Goal: Task Accomplishment & Management: Complete application form

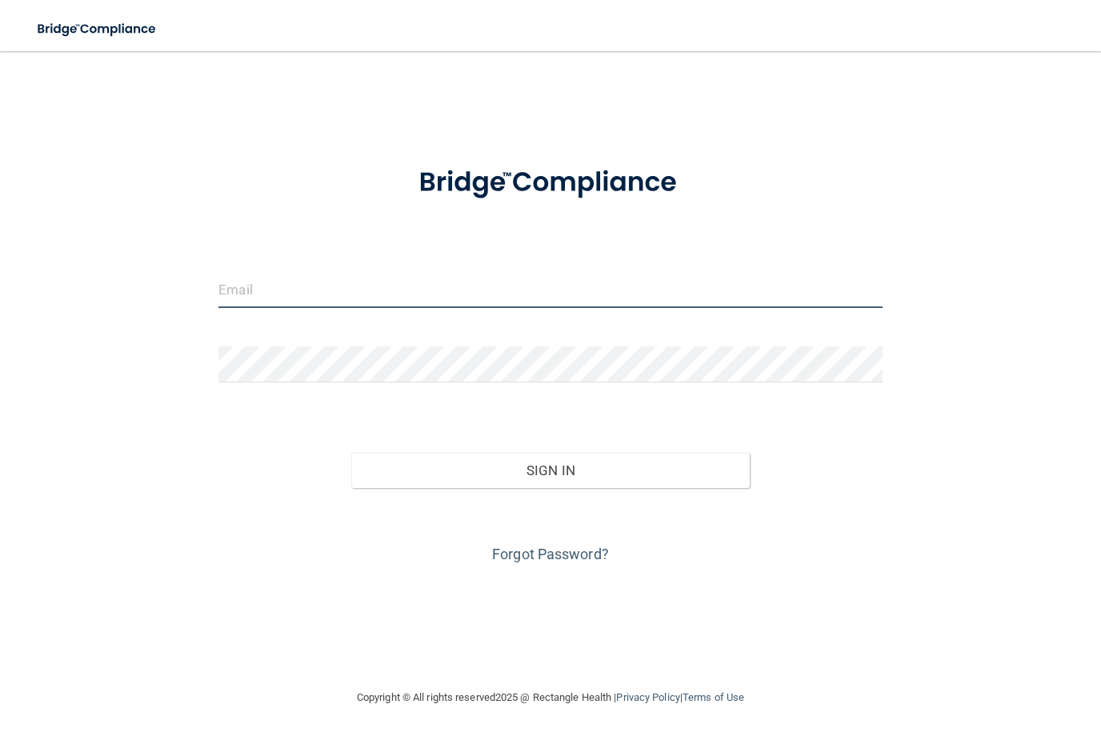
type input "[EMAIL_ADDRESS][DOMAIN_NAME]"
click at [550, 469] on button "Sign In" at bounding box center [550, 470] width 399 height 35
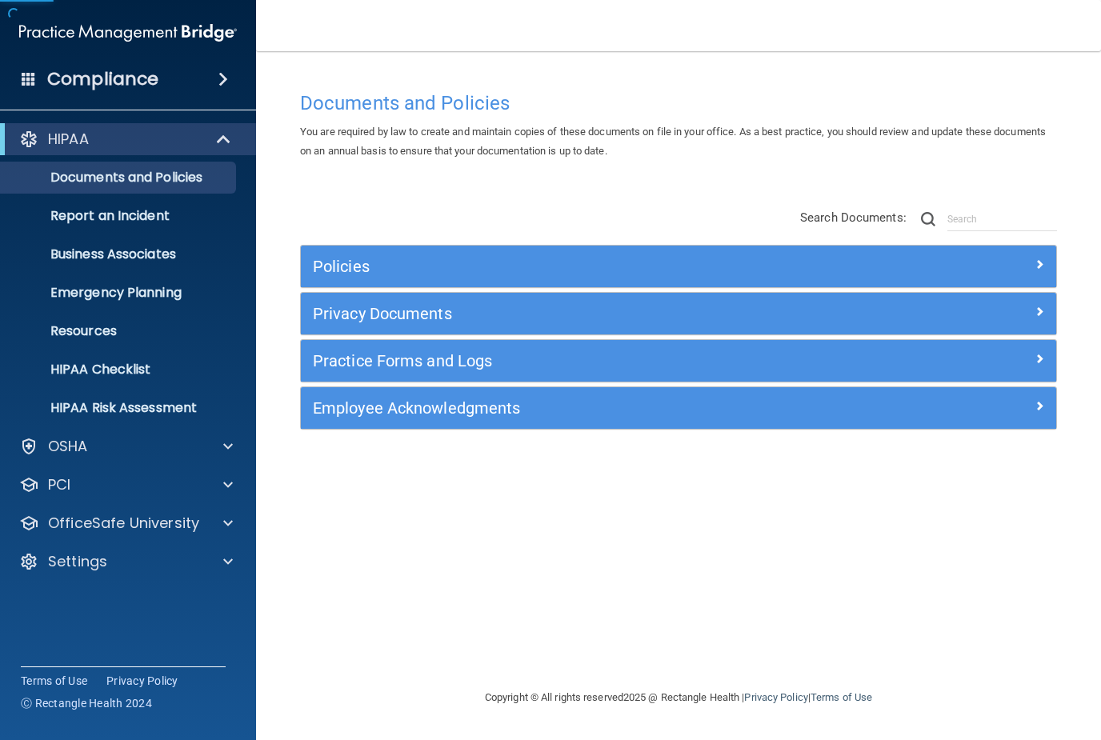
click at [112, 568] on div "Settings" at bounding box center [106, 561] width 198 height 19
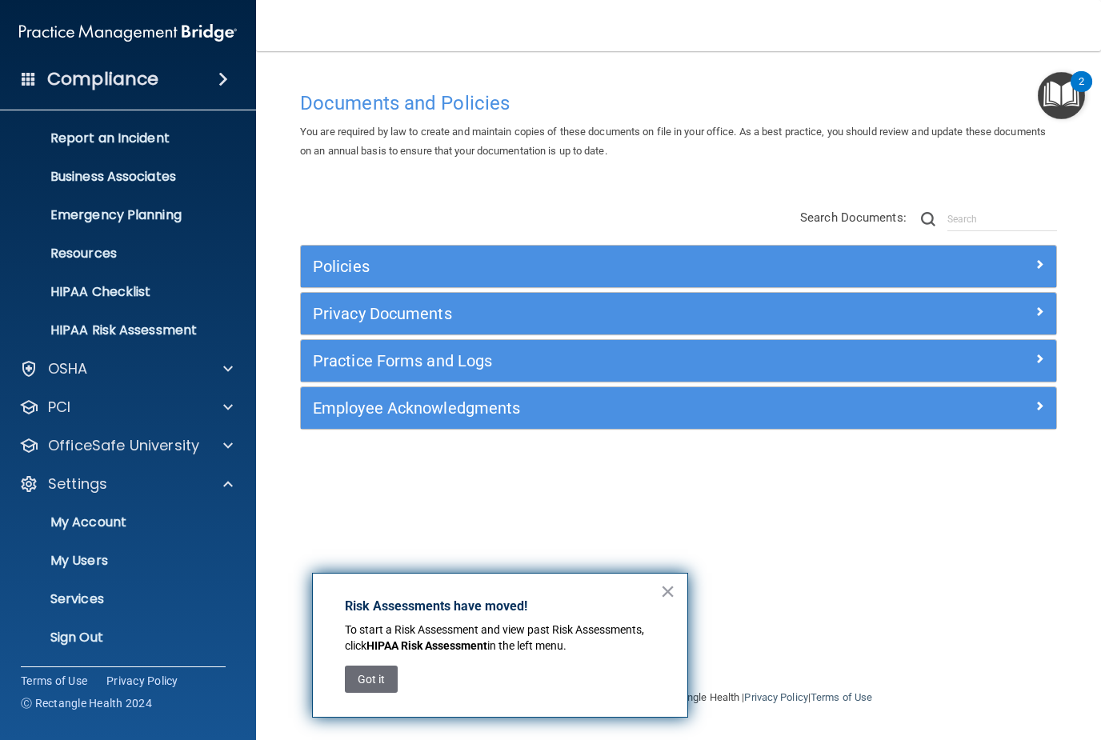
scroll to position [78, 0]
click at [66, 559] on p "My Users" at bounding box center [119, 561] width 218 height 16
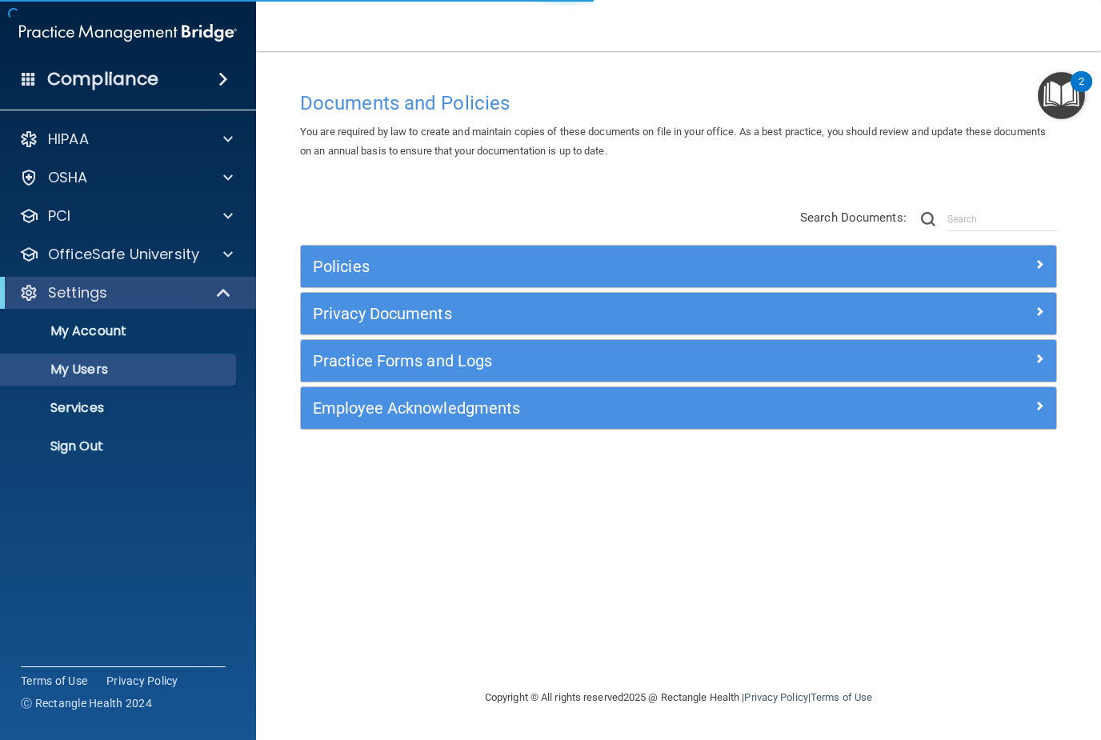
select select "20"
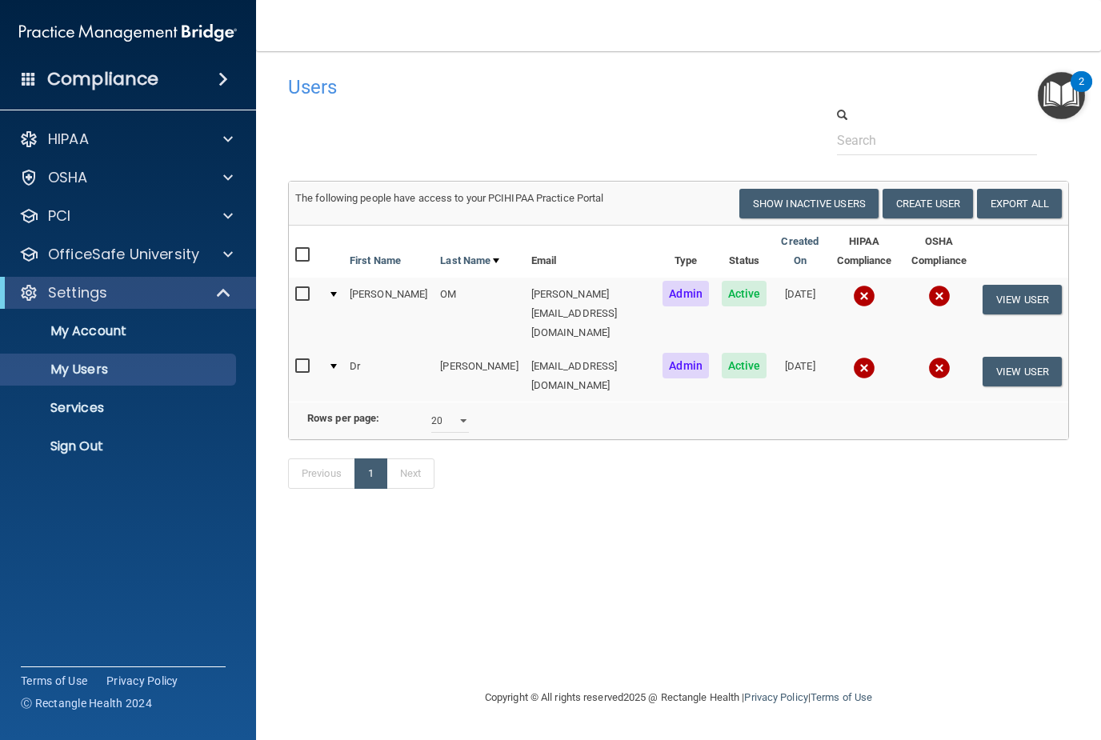
click at [62, 334] on p "My Account" at bounding box center [119, 331] width 218 height 16
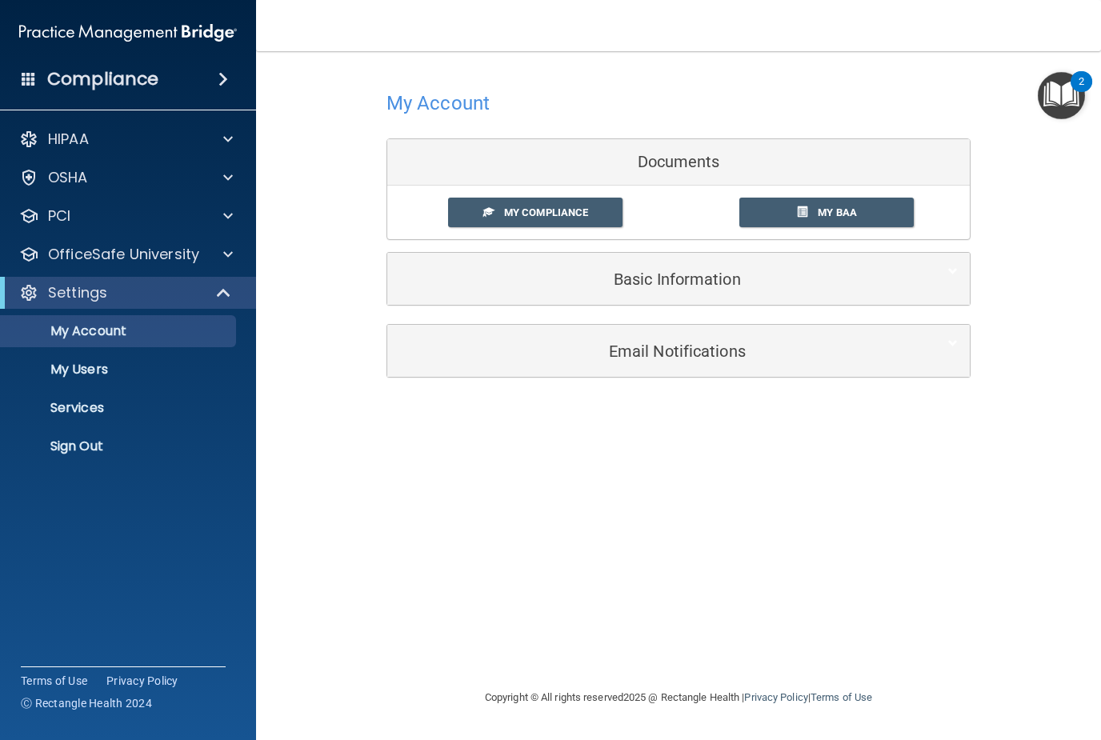
click at [543, 278] on h5 "Basic Information" at bounding box center [654, 280] width 510 height 18
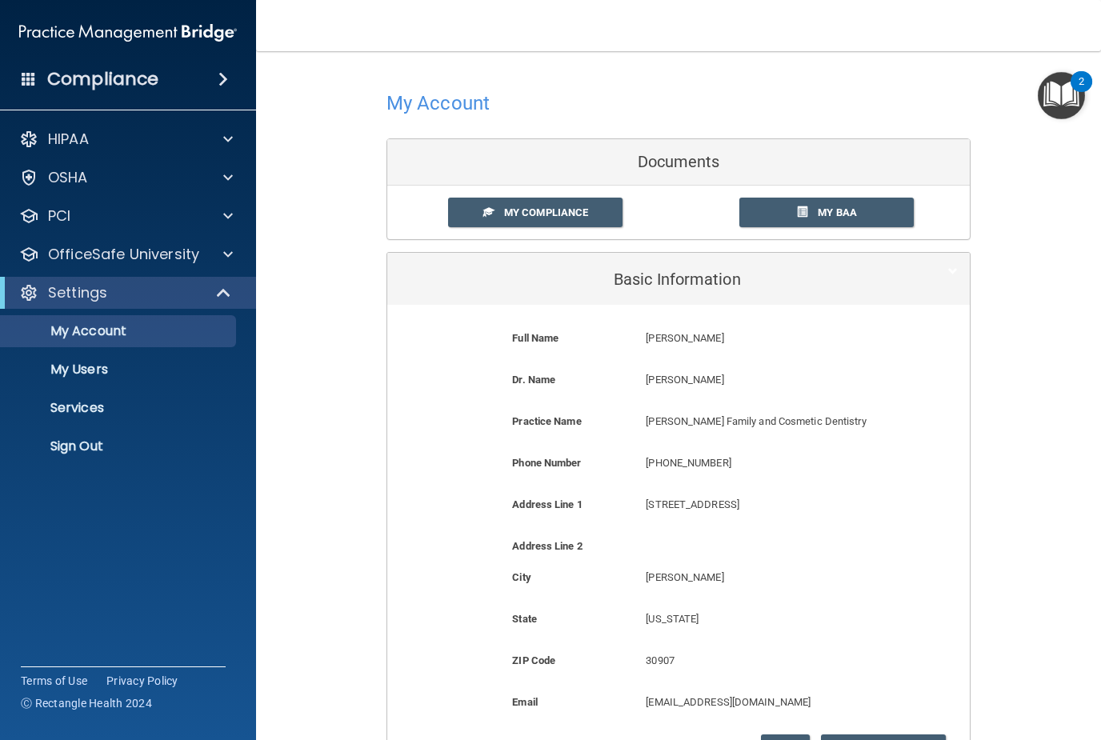
click at [75, 372] on p "My Users" at bounding box center [119, 370] width 218 height 16
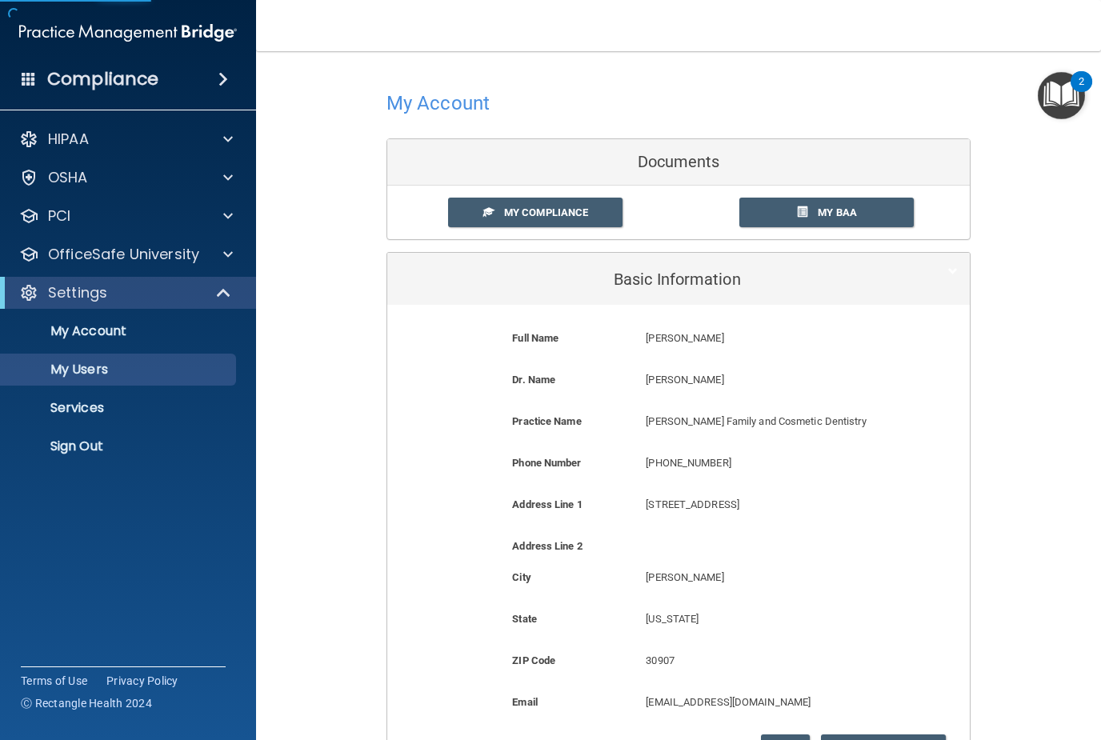
select select "20"
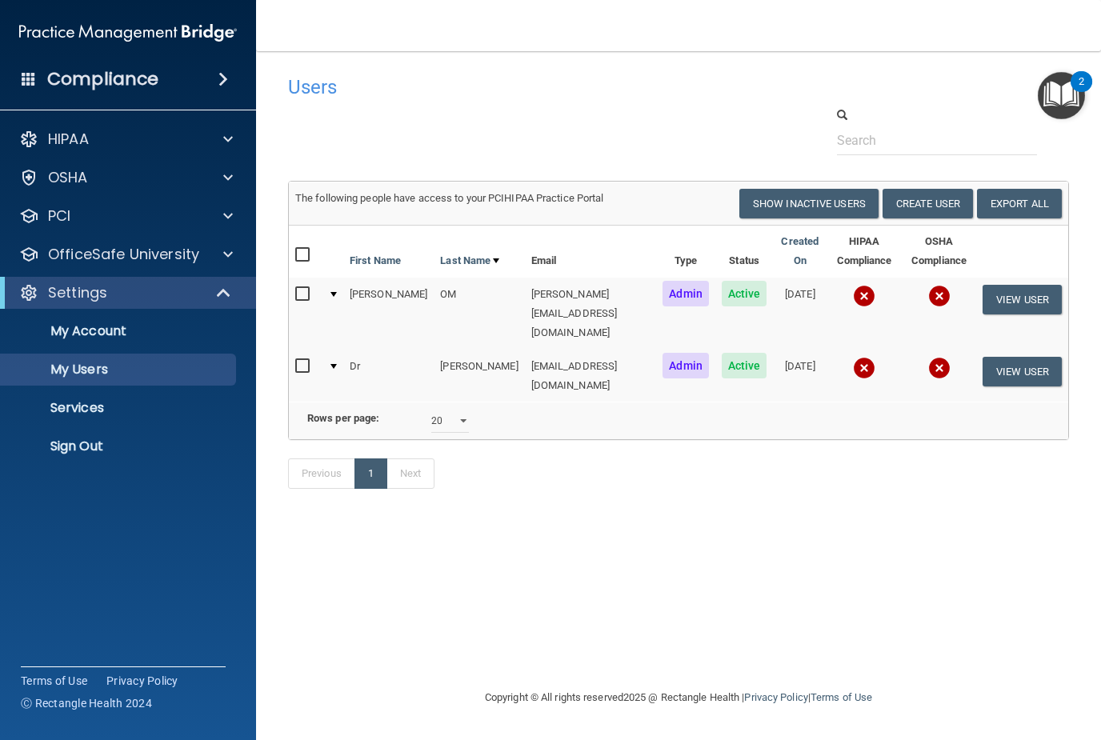
click at [921, 209] on button "Create User" at bounding box center [928, 204] width 90 height 30
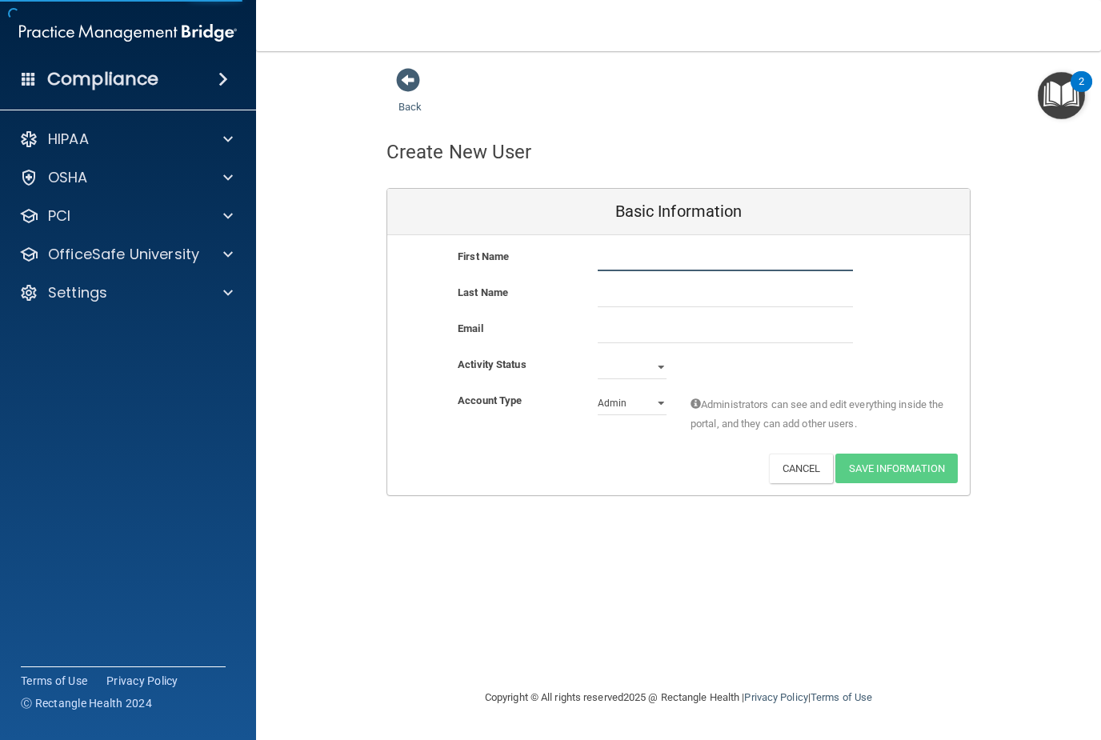
click at [715, 262] on input "text" at bounding box center [725, 259] width 255 height 24
type input "[DEMOGRAPHIC_DATA]"
click at [699, 287] on input "text" at bounding box center [725, 295] width 255 height 24
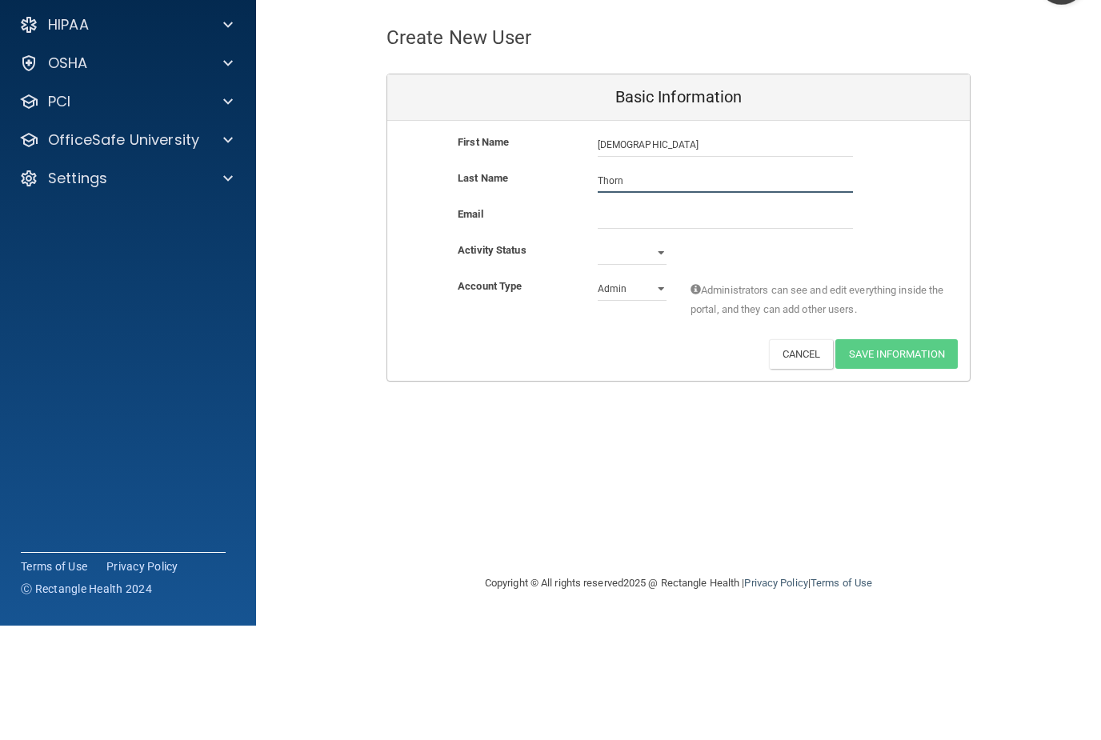
type input "Thorn"
click at [618, 319] on input "email" at bounding box center [725, 331] width 255 height 24
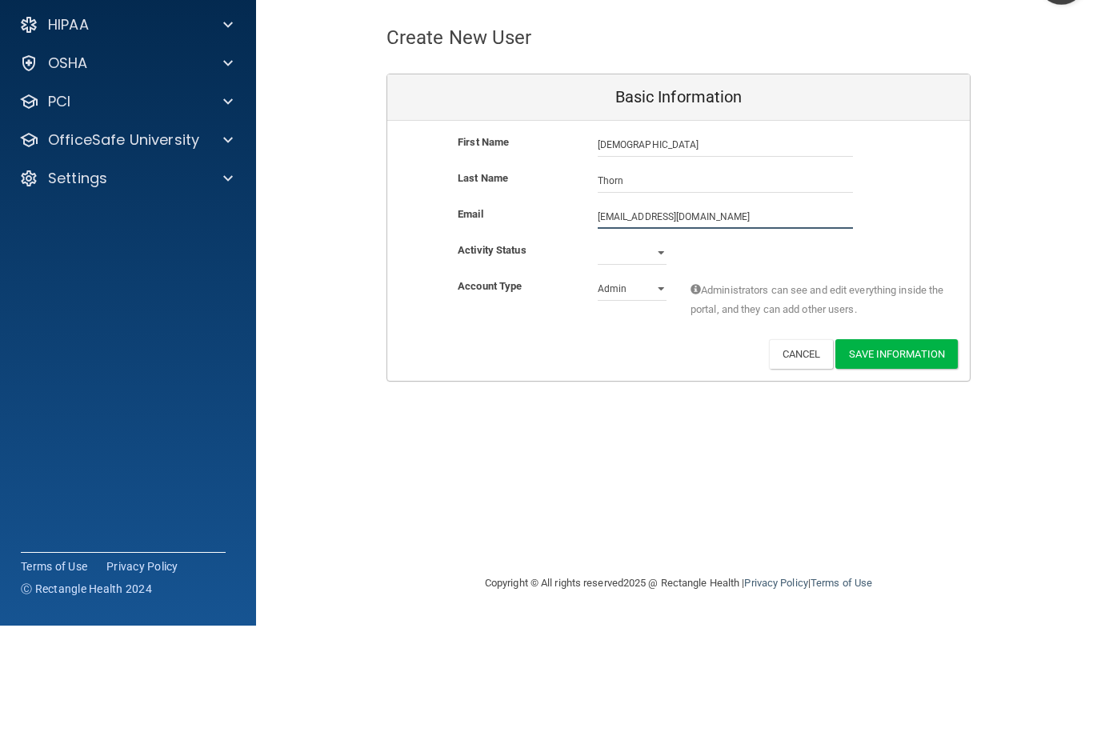
type input "[EMAIL_ADDRESS][DOMAIN_NAME]"
click at [651, 355] on select "Active Inactive" at bounding box center [632, 367] width 69 height 24
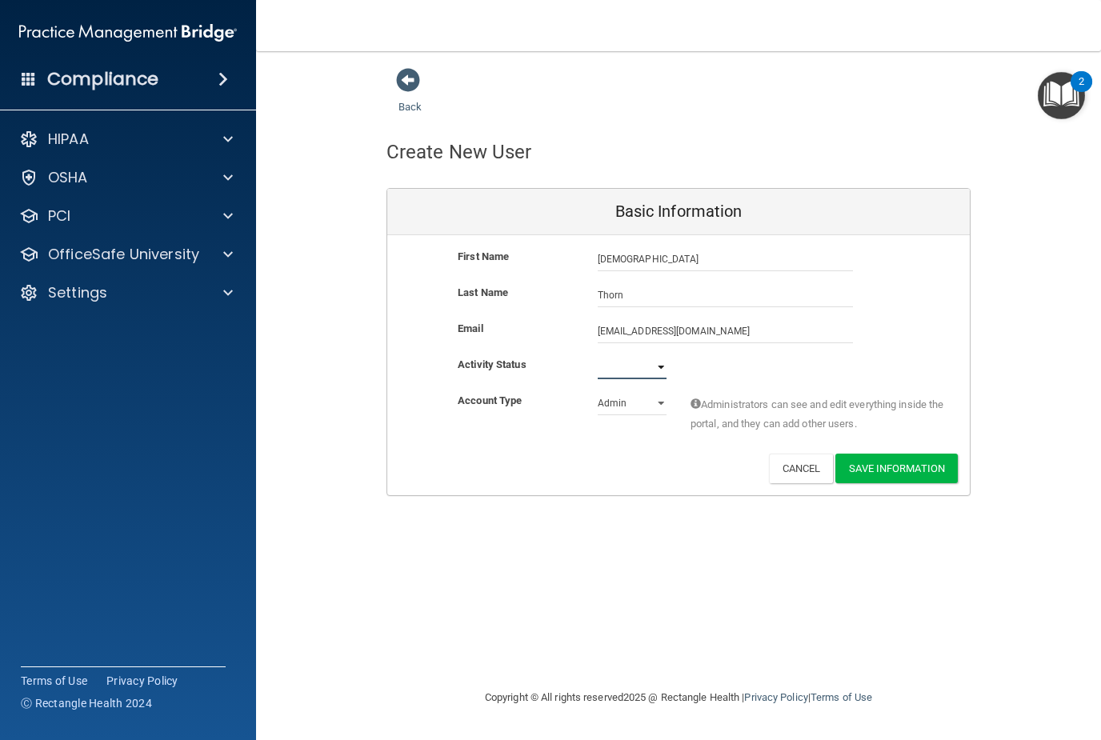
select select "active"
click at [653, 400] on select "Admin Member" at bounding box center [632, 403] width 69 height 24
select select "practice_member"
click at [898, 462] on button "Save Information" at bounding box center [897, 469] width 122 height 30
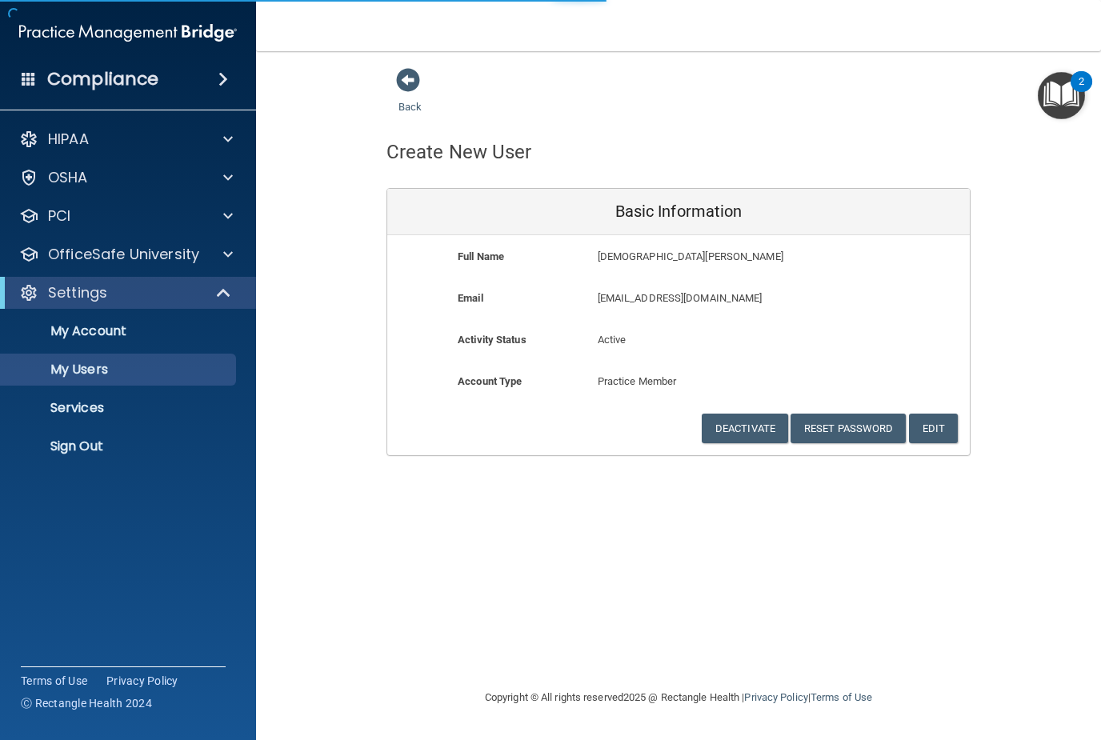
select select "20"
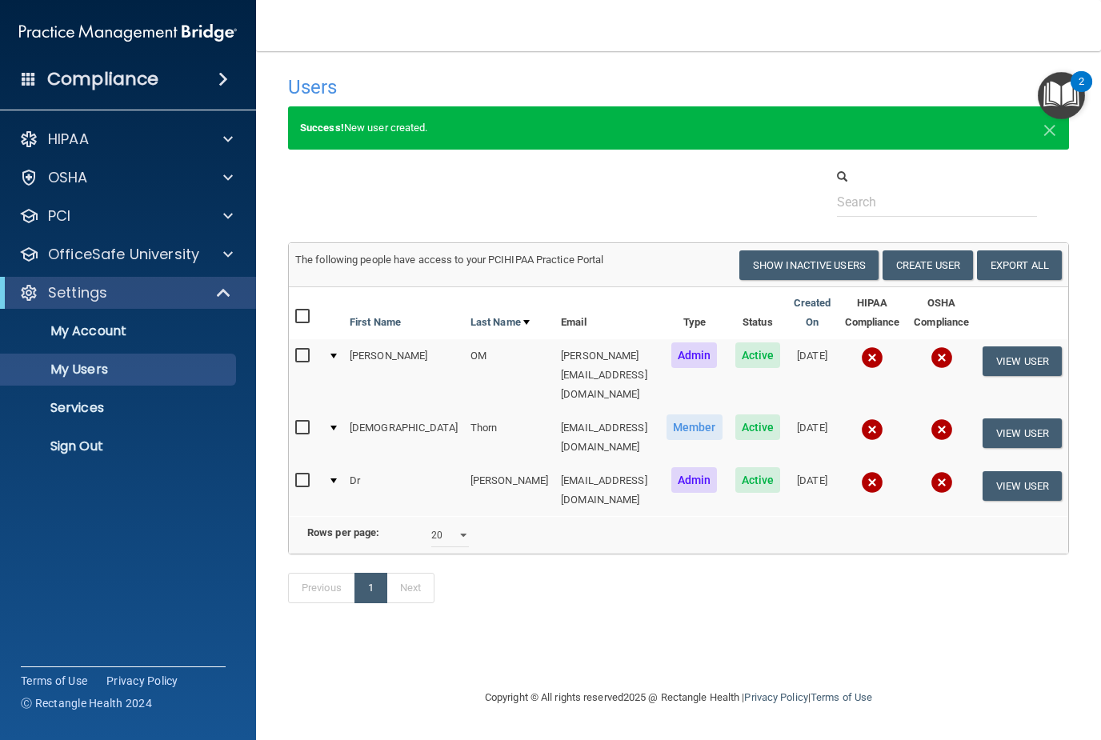
click at [924, 263] on button "Create User" at bounding box center [928, 265] width 90 height 30
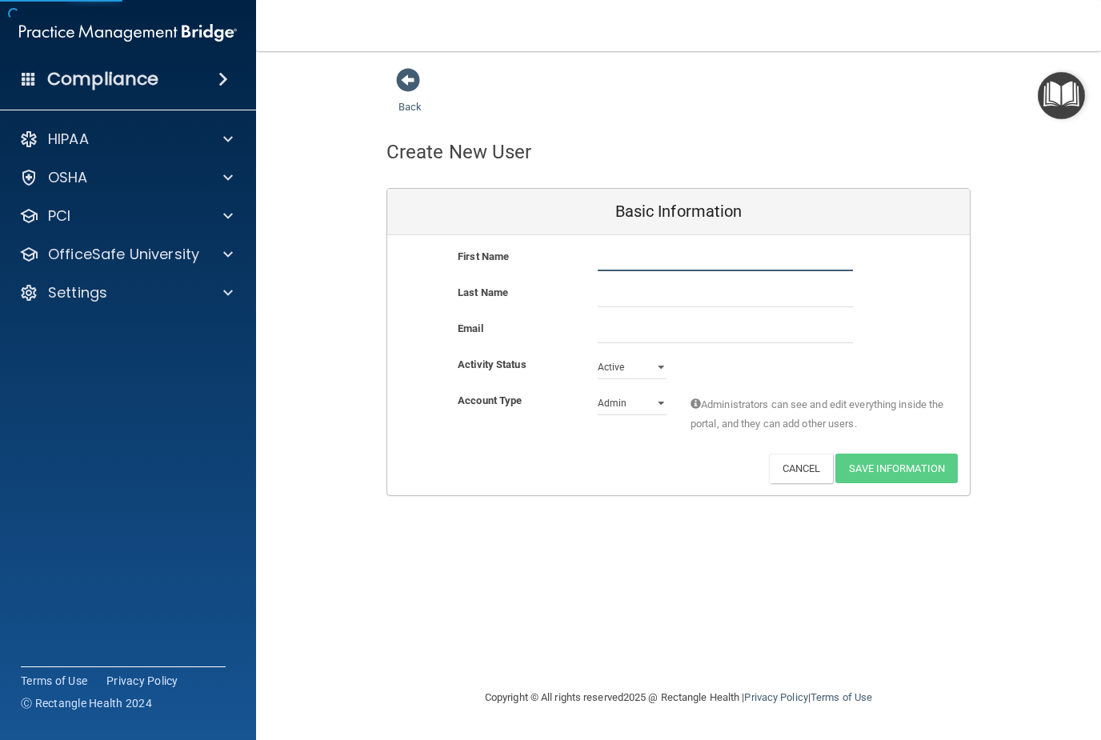
click at [662, 254] on input "text" at bounding box center [725, 259] width 255 height 24
type input "[PERSON_NAME]"
click at [676, 294] on input "text" at bounding box center [725, 295] width 255 height 24
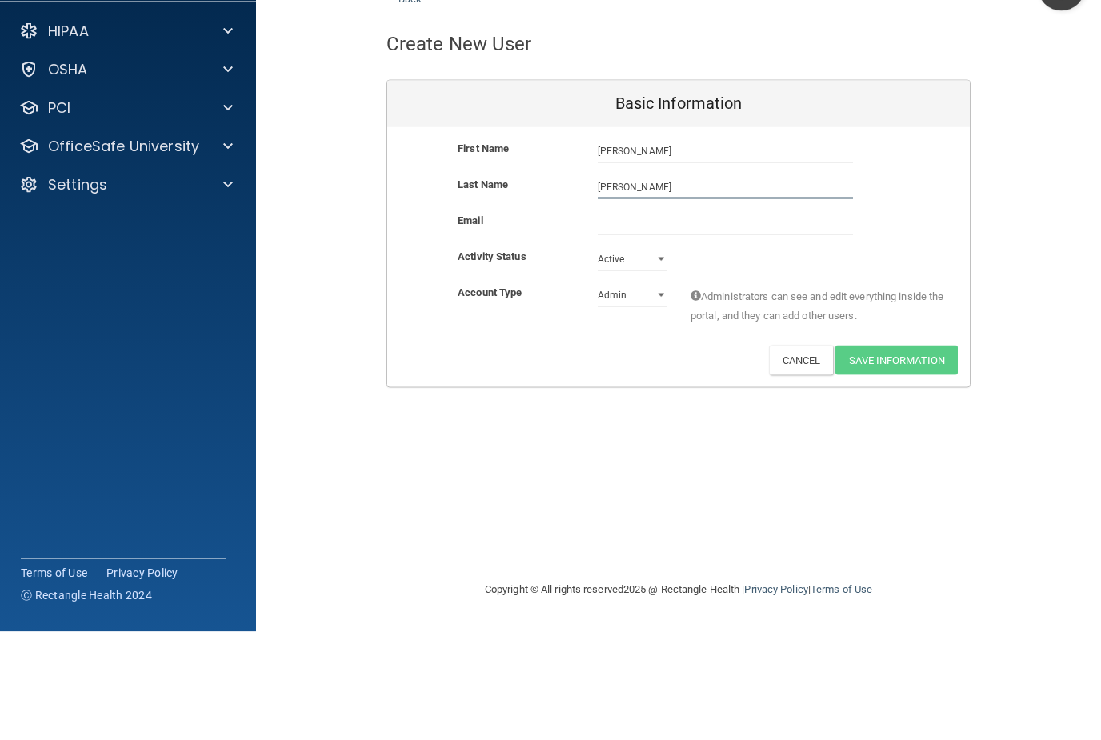
type input "[PERSON_NAME]"
click at [663, 319] on input "email" at bounding box center [725, 331] width 255 height 24
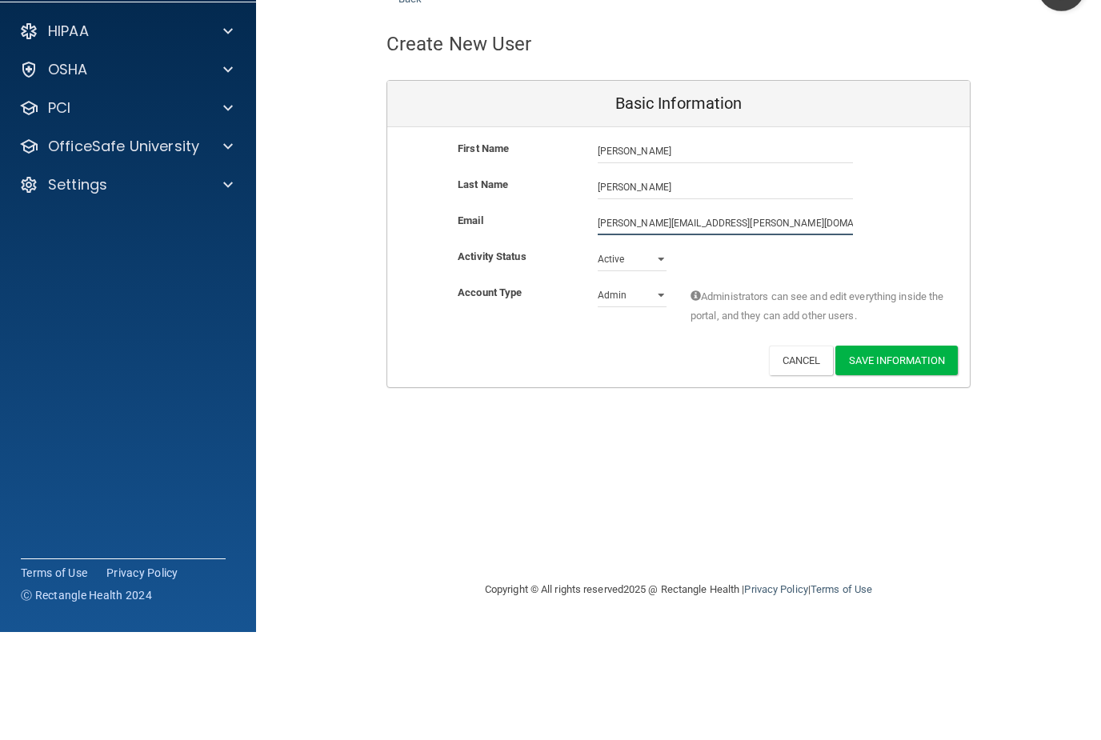
type input "[PERSON_NAME][EMAIL_ADDRESS][PERSON_NAME][DOMAIN_NAME]"
click at [636, 391] on select "Admin Member" at bounding box center [632, 403] width 69 height 24
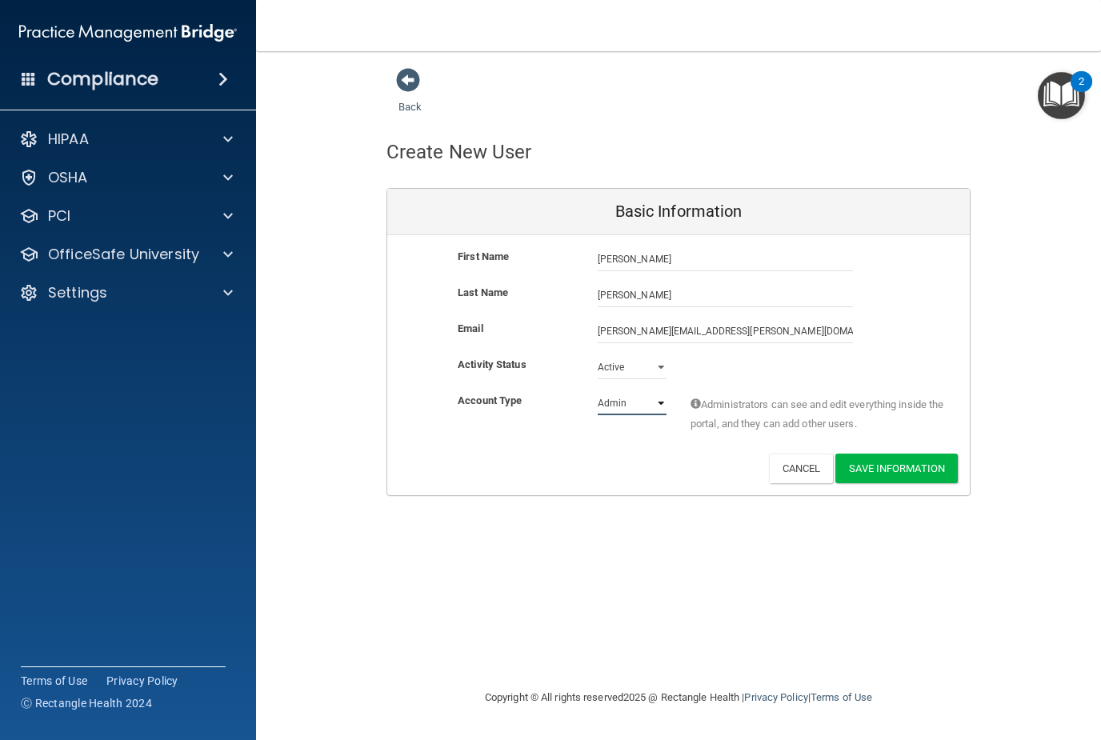
select select "practice_member"
click at [902, 469] on button "Save Information" at bounding box center [897, 469] width 122 height 30
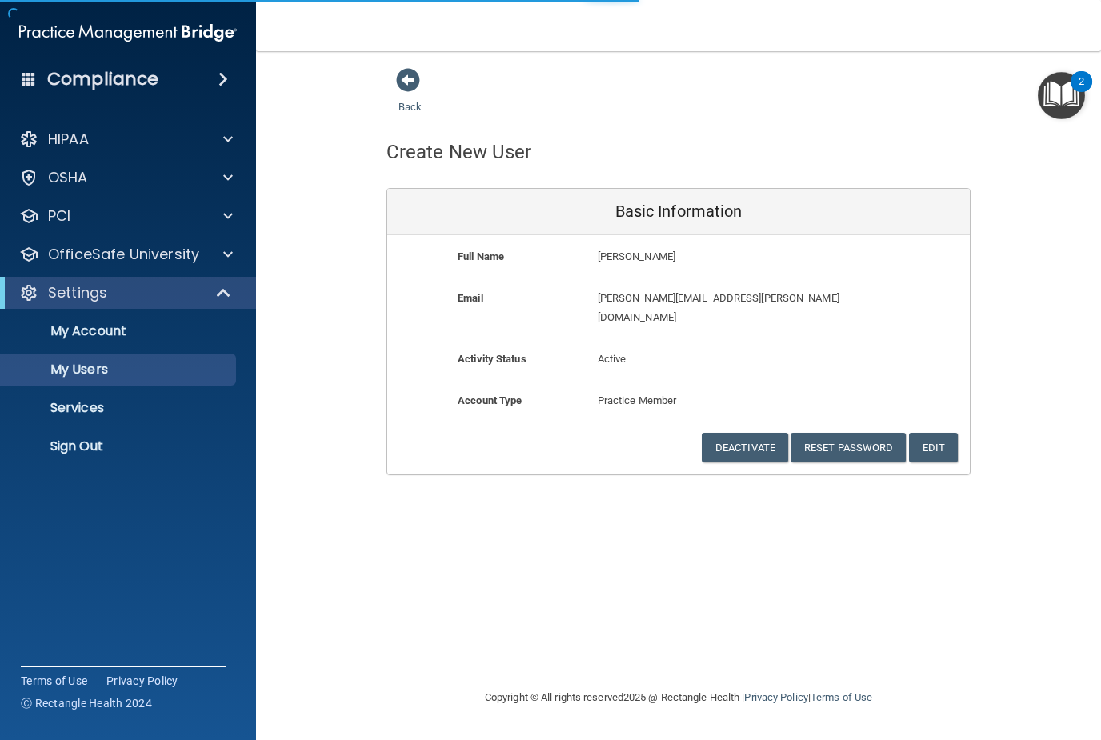
select select "20"
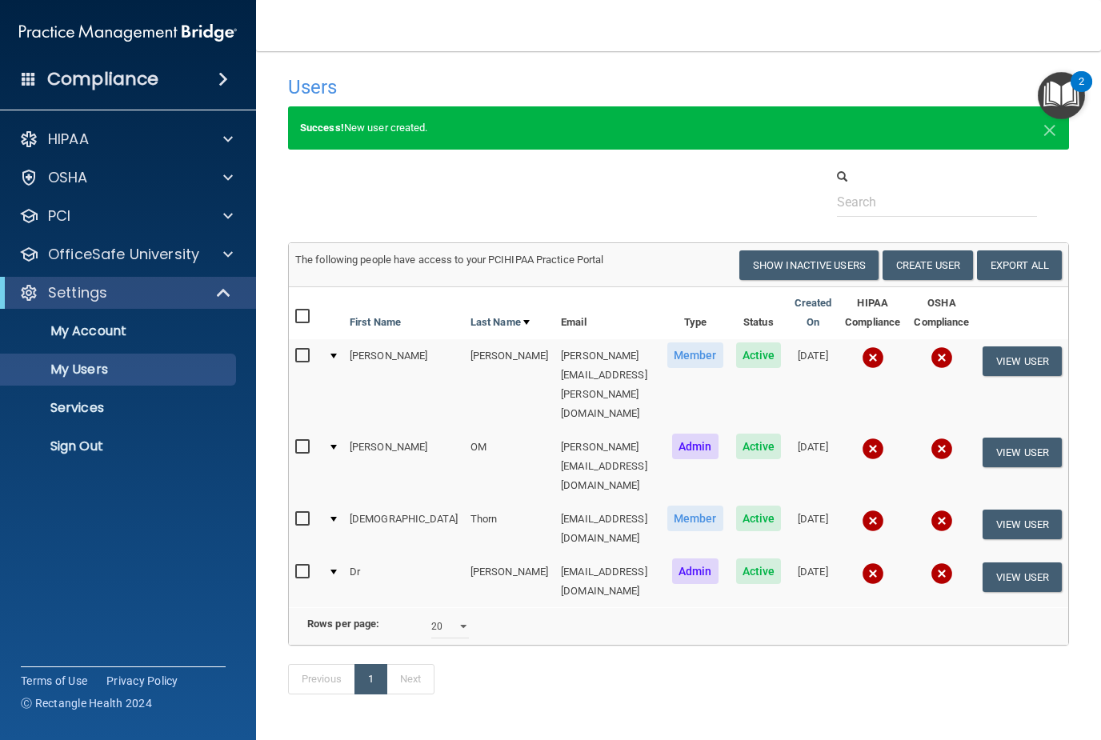
click at [932, 267] on button "Create User" at bounding box center [928, 265] width 90 height 30
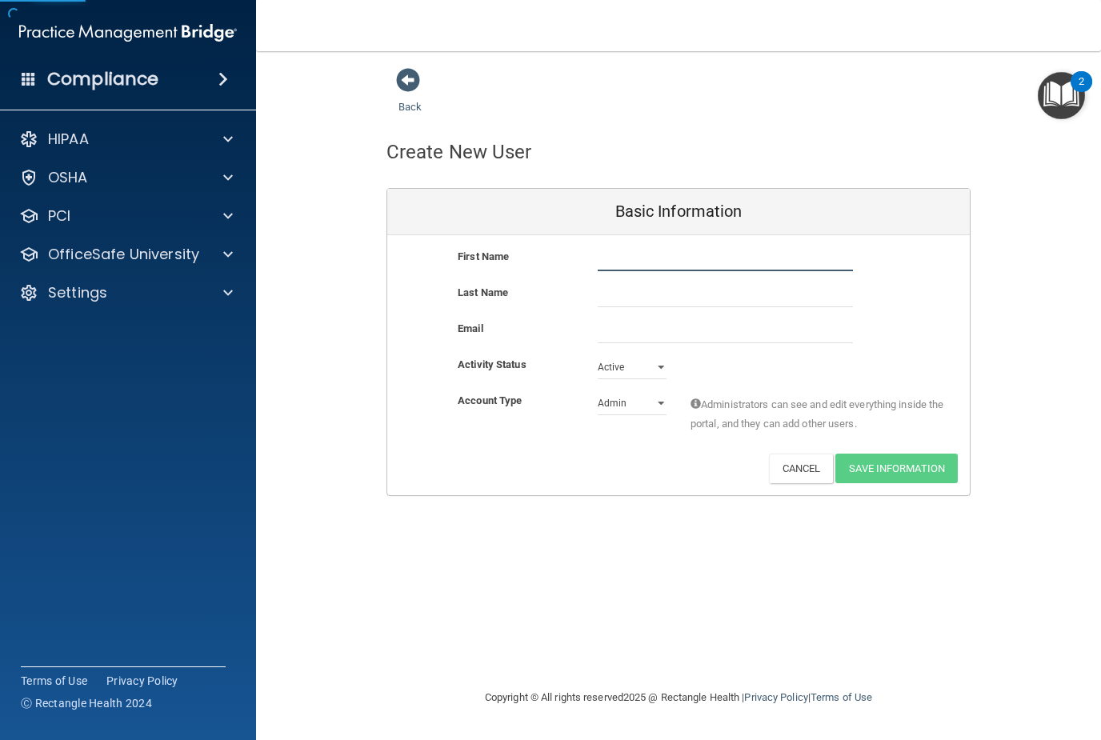
click at [658, 259] on input "text" at bounding box center [725, 259] width 255 height 24
type input "Lynnyanda"
click at [690, 286] on input "text" at bounding box center [725, 295] width 255 height 24
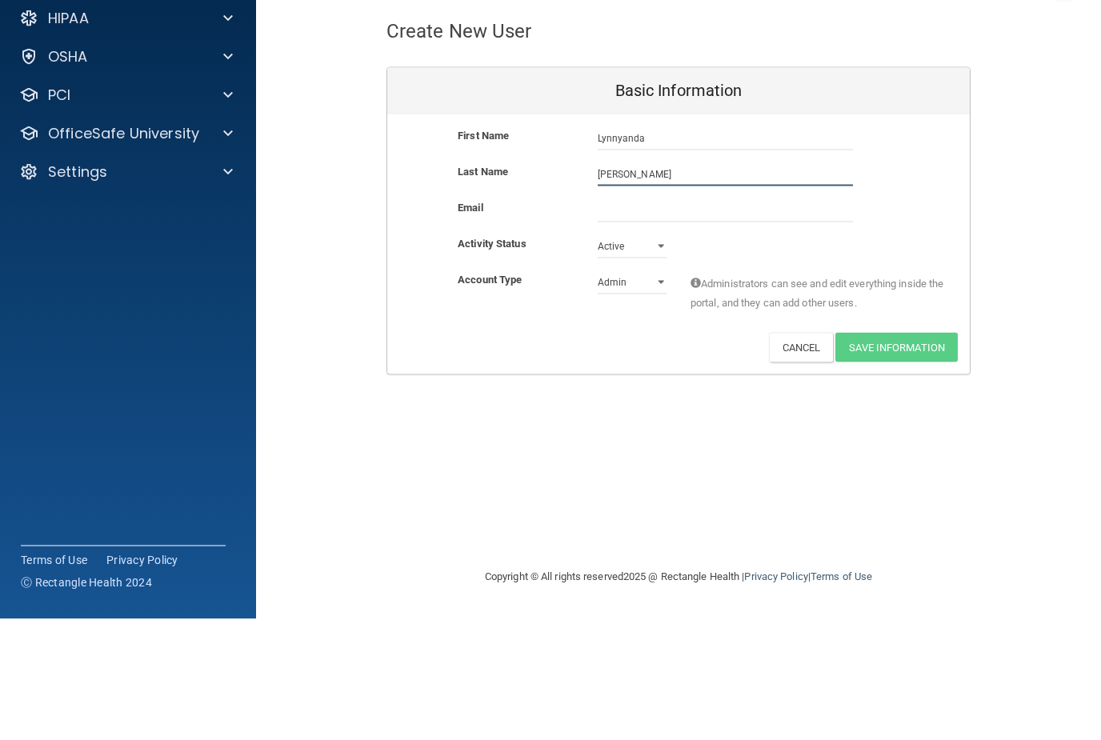
type input "[PERSON_NAME]"
click at [672, 319] on input "email" at bounding box center [725, 331] width 255 height 24
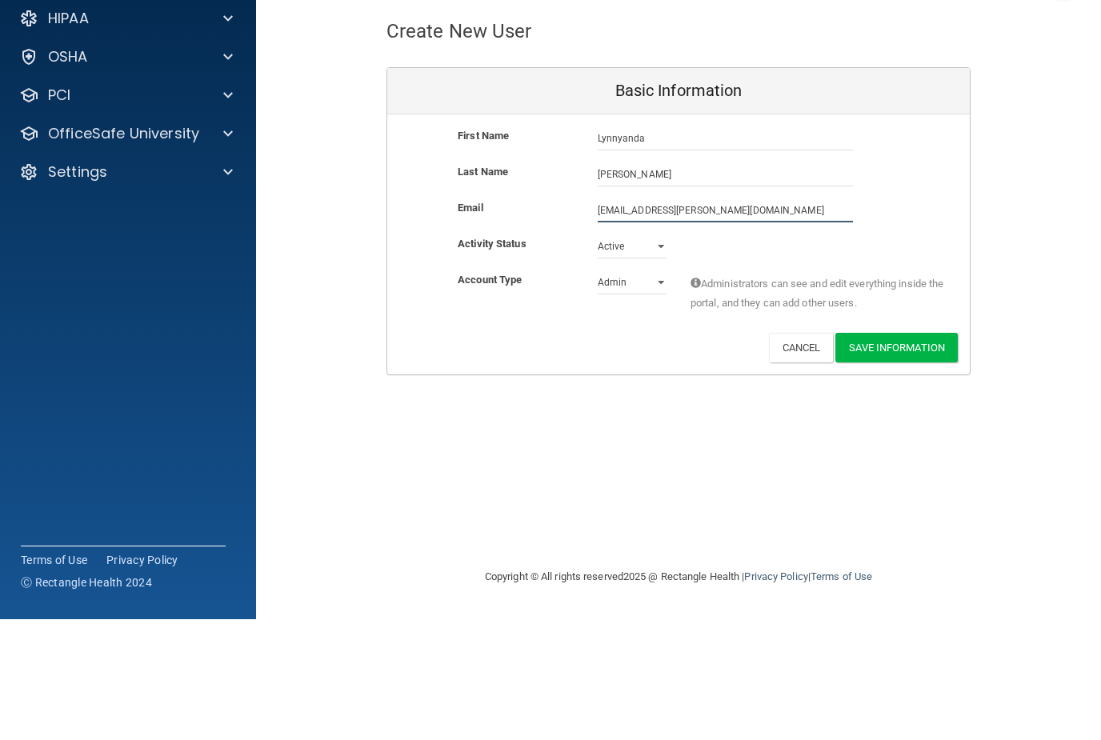
type input "[EMAIL_ADDRESS][PERSON_NAME][DOMAIN_NAME]"
click at [639, 391] on select "Admin Member" at bounding box center [632, 403] width 69 height 24
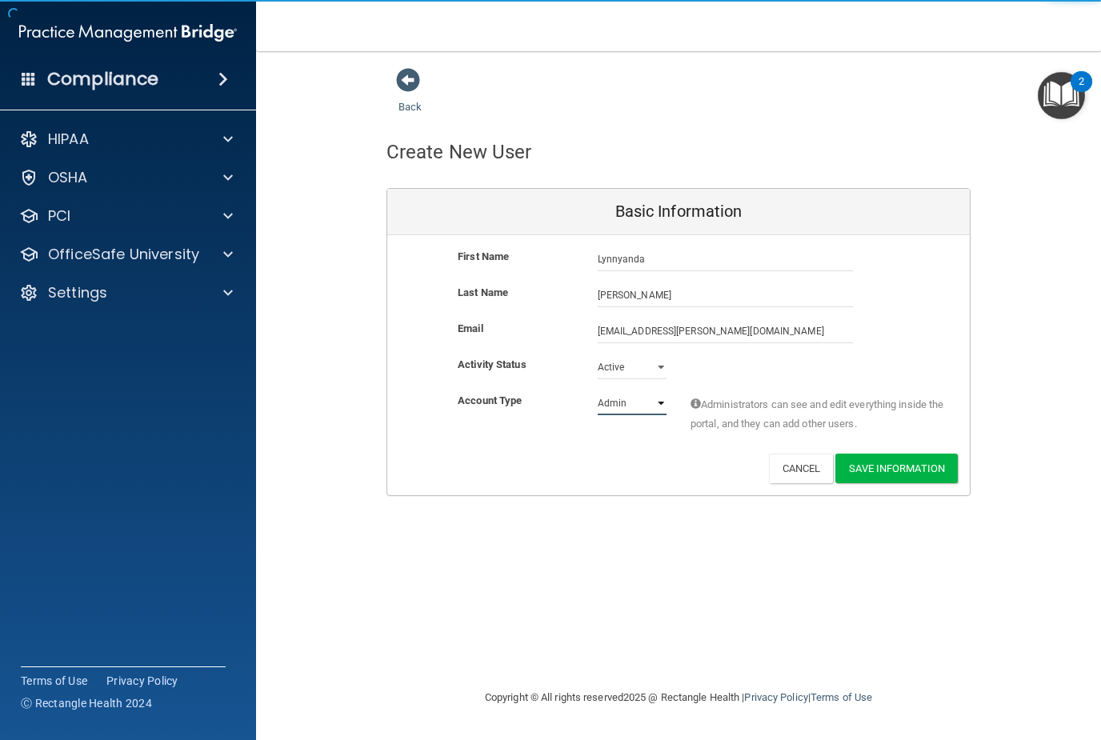
select select "practice_member"
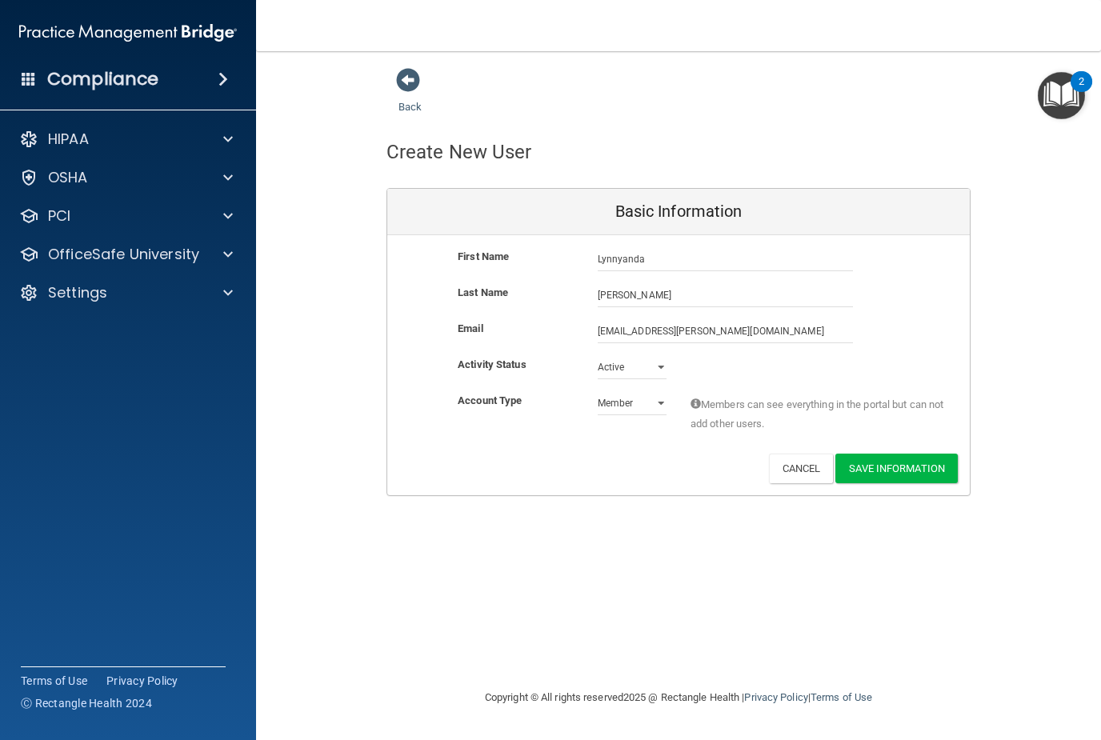
click at [896, 472] on button "Save Information" at bounding box center [897, 469] width 122 height 30
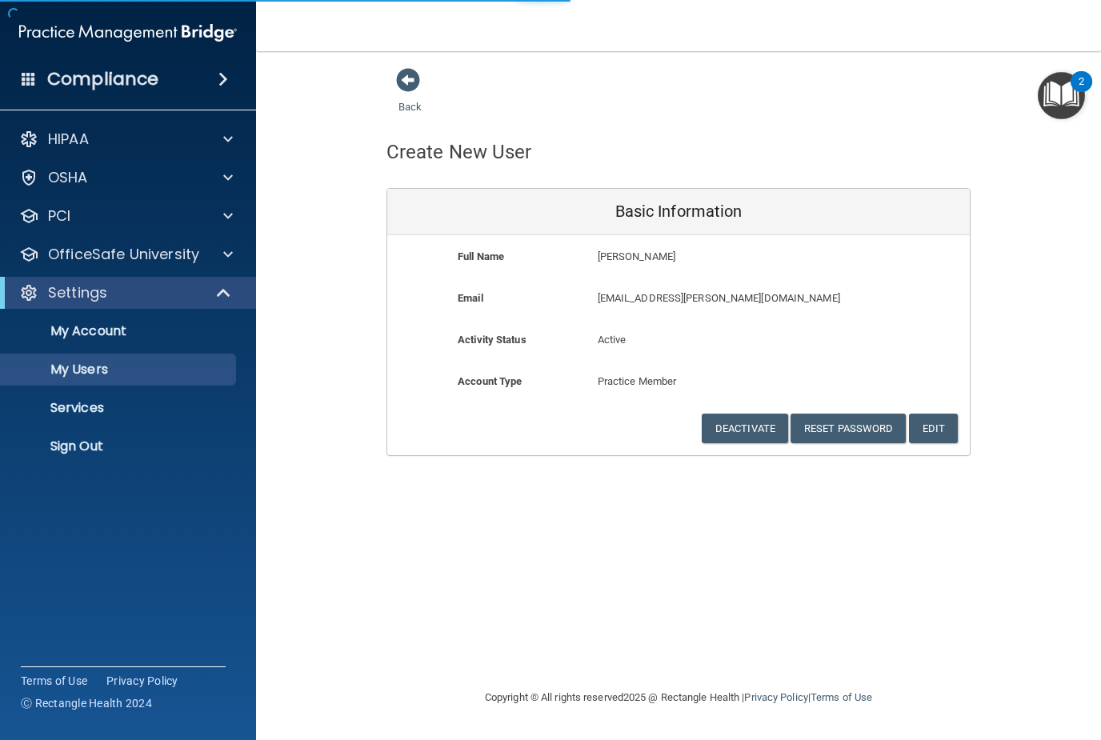
select select "20"
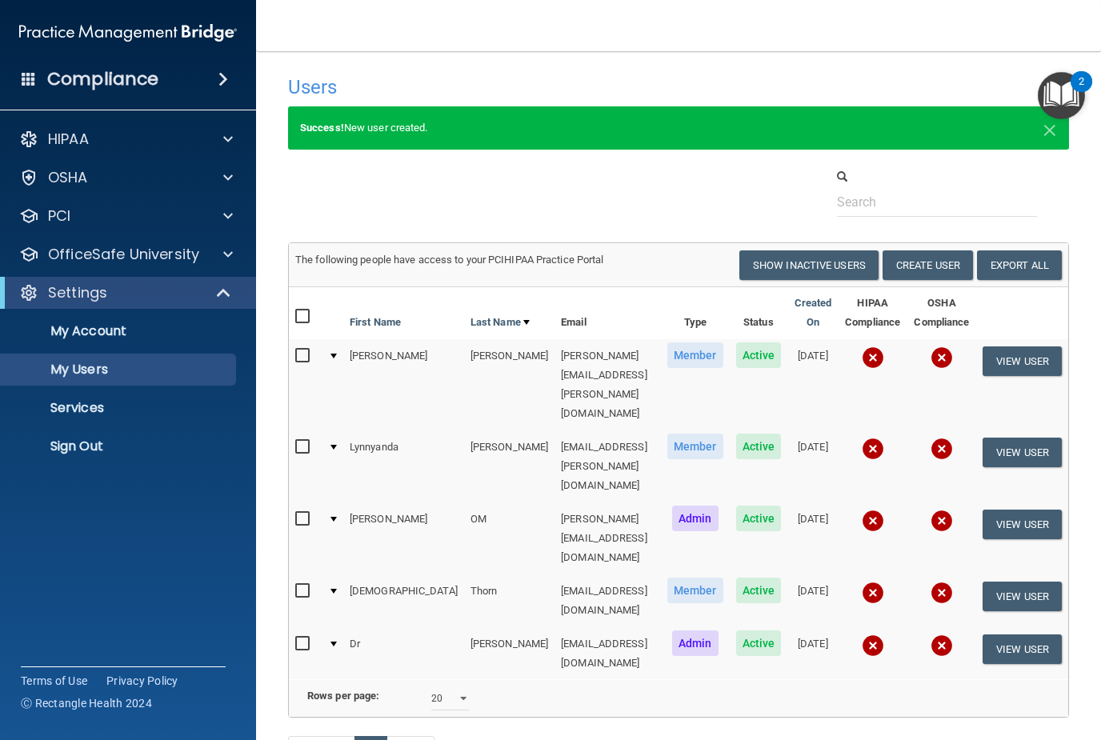
click at [939, 260] on button "Create User" at bounding box center [928, 265] width 90 height 30
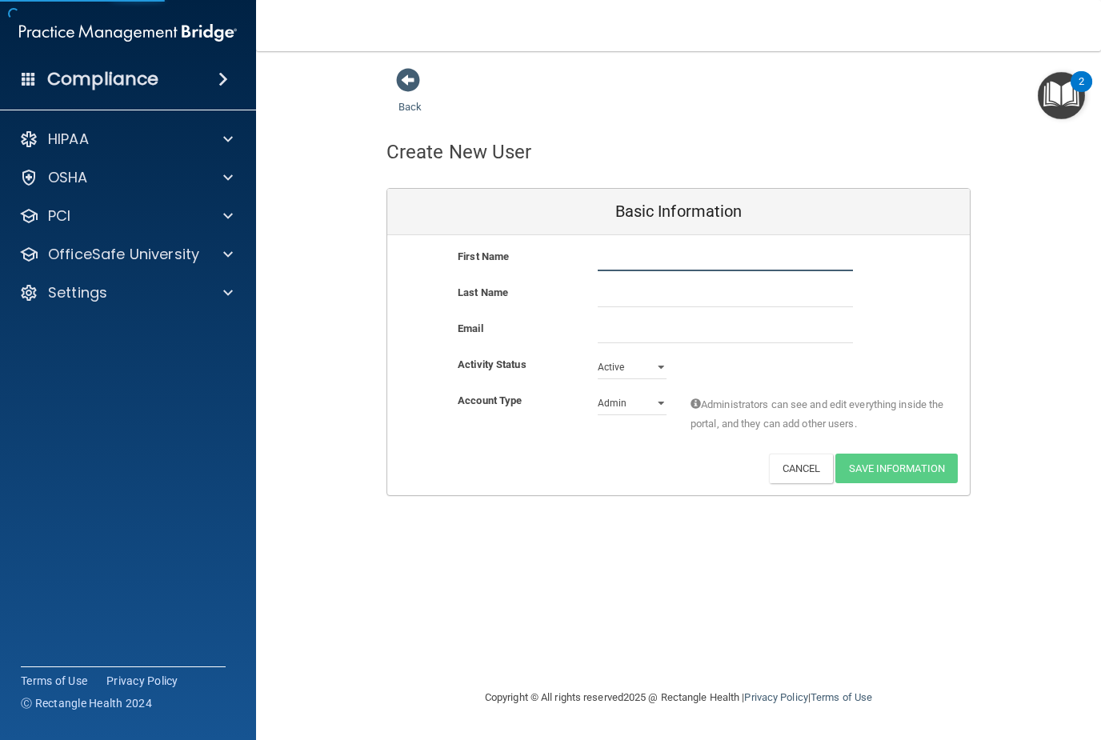
click at [726, 250] on input "text" at bounding box center [725, 259] width 255 height 24
